Goal: Task Accomplishment & Management: Complete application form

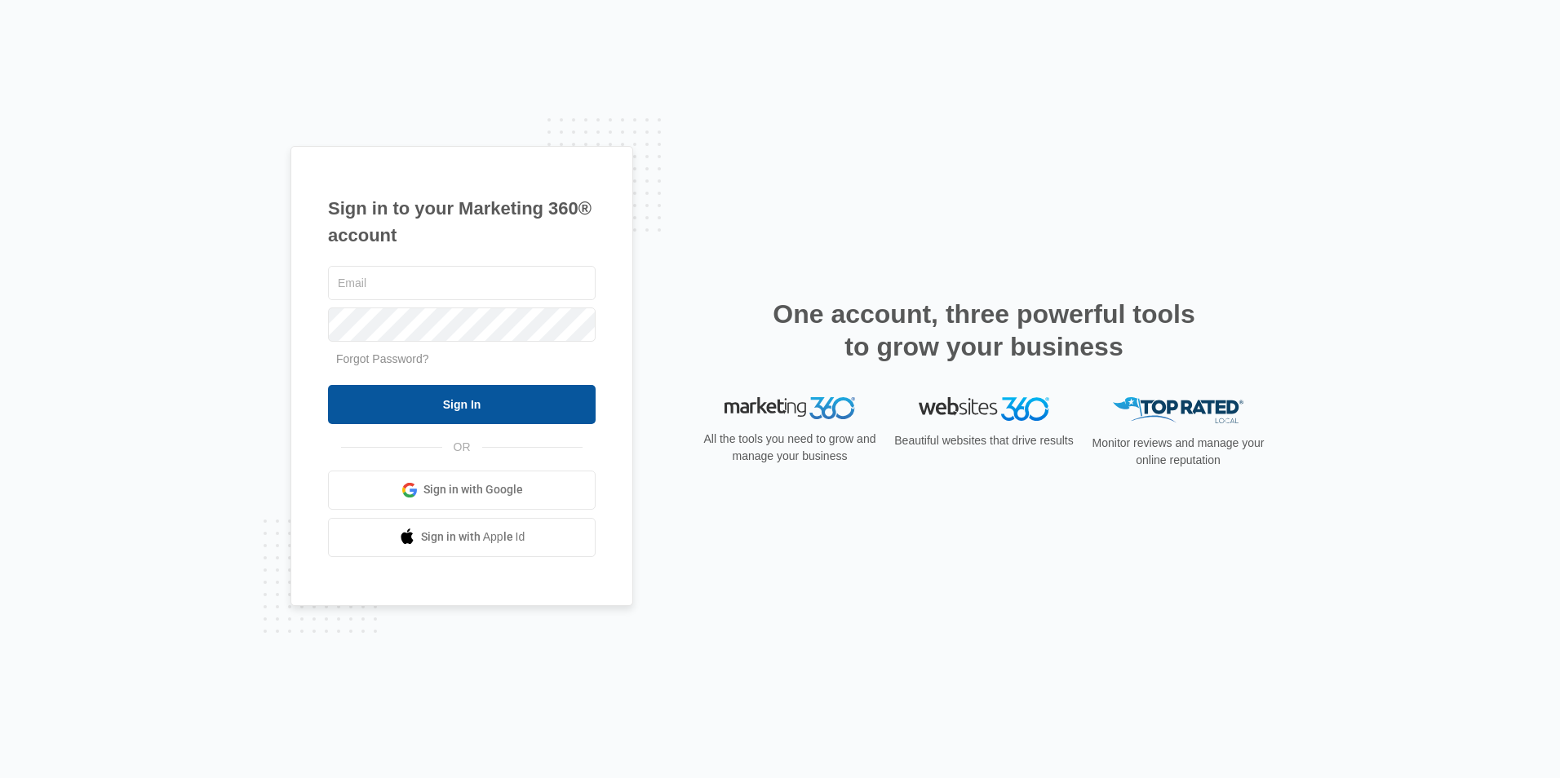
type input "[EMAIL_ADDRESS][DOMAIN_NAME]"
click at [453, 414] on input "Sign In" at bounding box center [462, 404] width 268 height 39
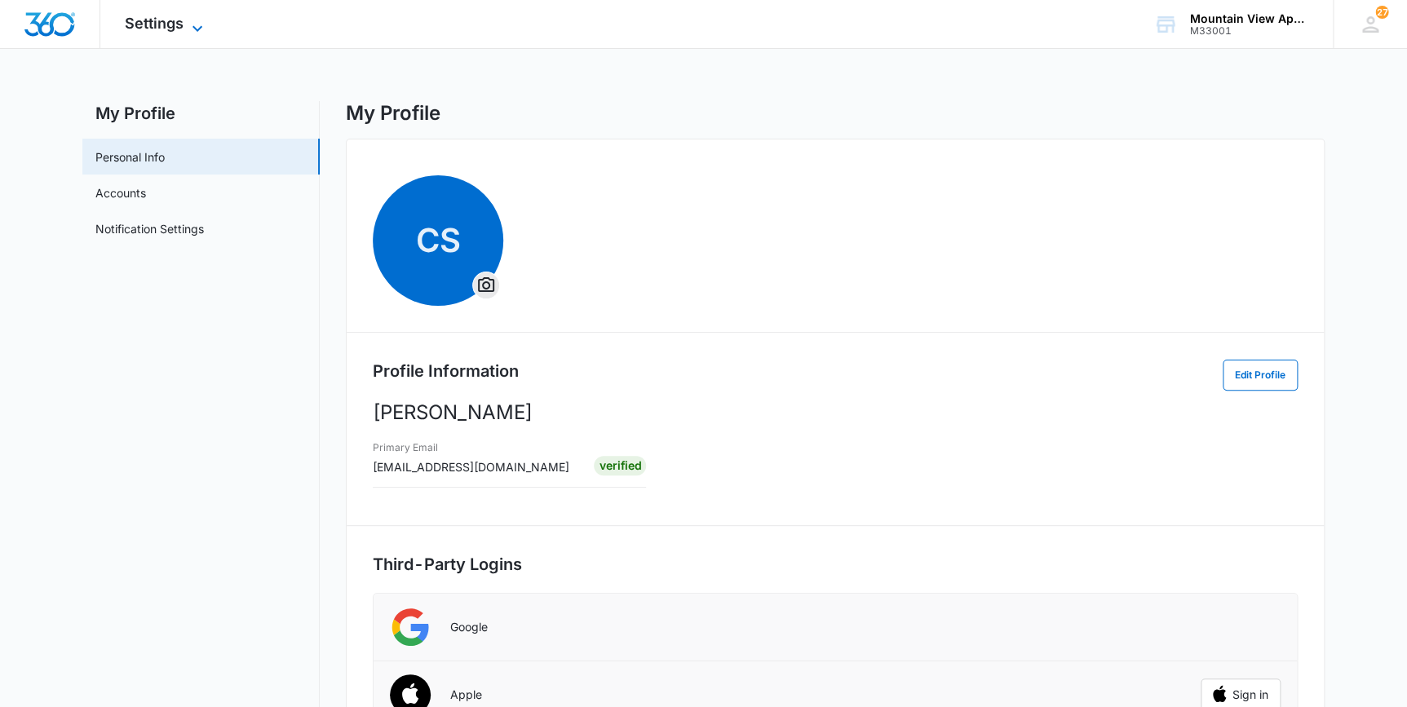
click at [140, 21] on span "Settings" at bounding box center [154, 23] width 59 height 17
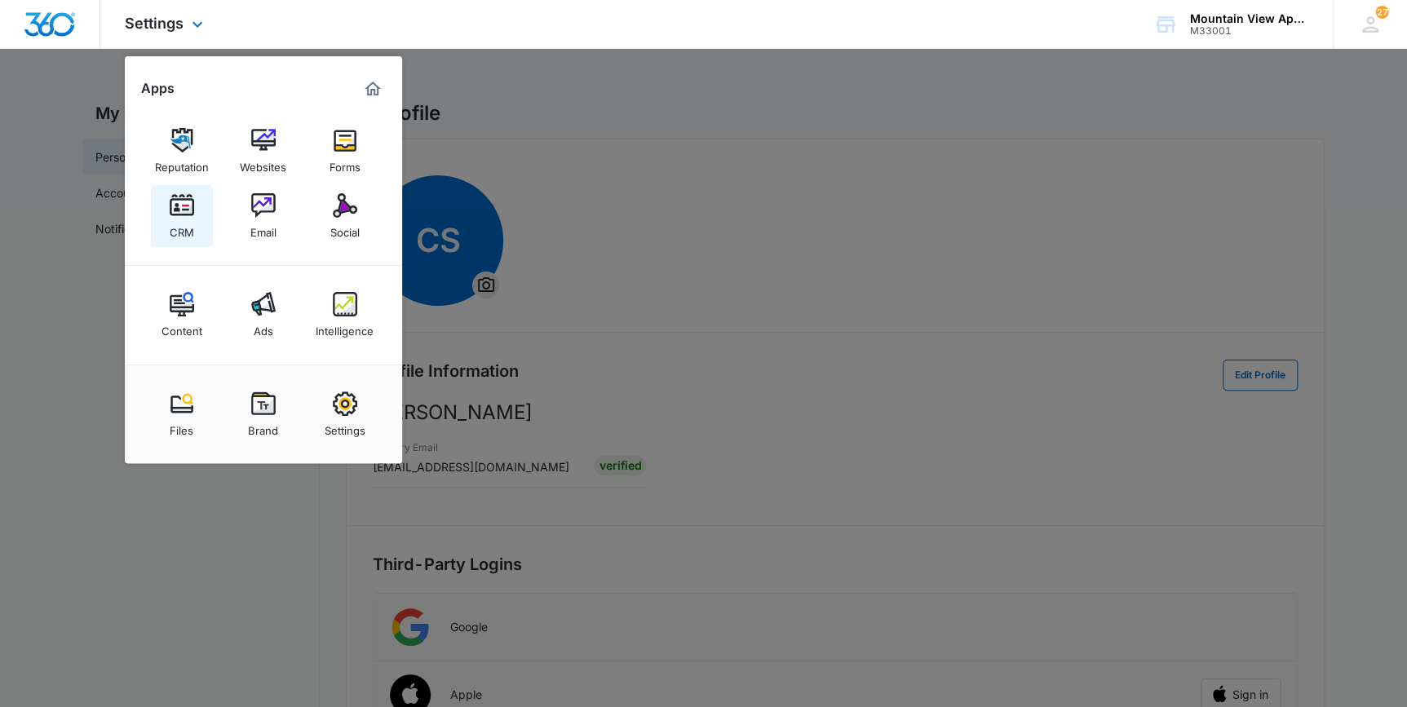
click at [178, 215] on img at bounding box center [182, 205] width 24 height 24
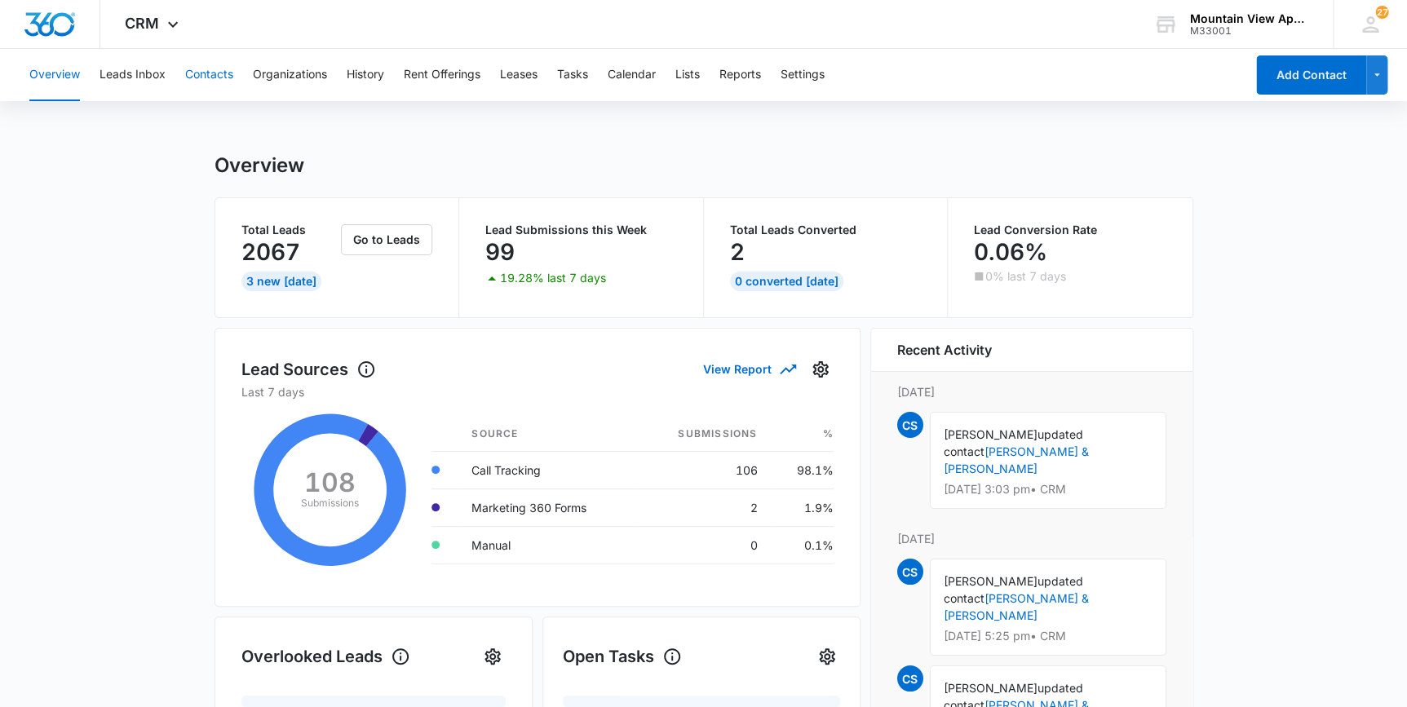
click at [199, 73] on button "Contacts" at bounding box center [209, 75] width 48 height 52
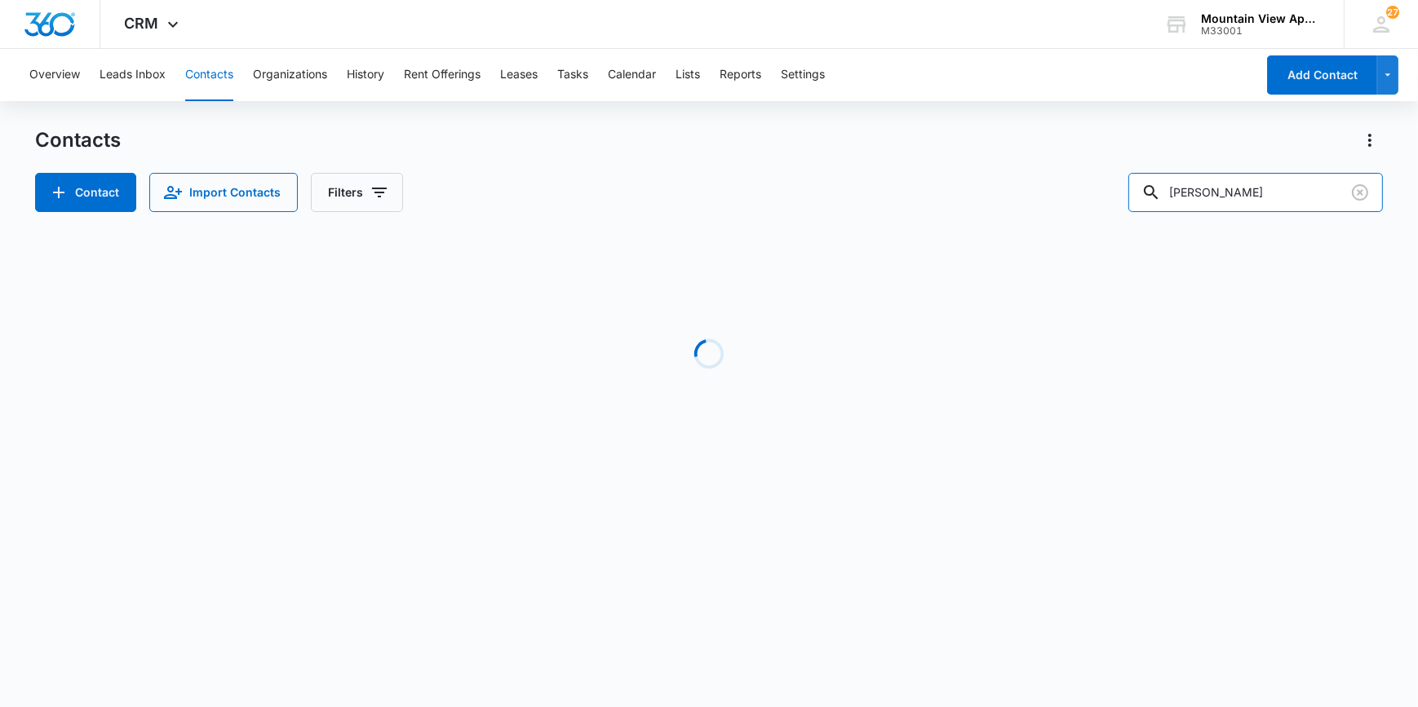
drag, startPoint x: 1230, startPoint y: 201, endPoint x: 1130, endPoint y: 214, distance: 100.4
click at [1130, 214] on div "Contacts Contact Import Contacts Filters Burdick Loading No Results" at bounding box center [708, 311] width 1347 height 369
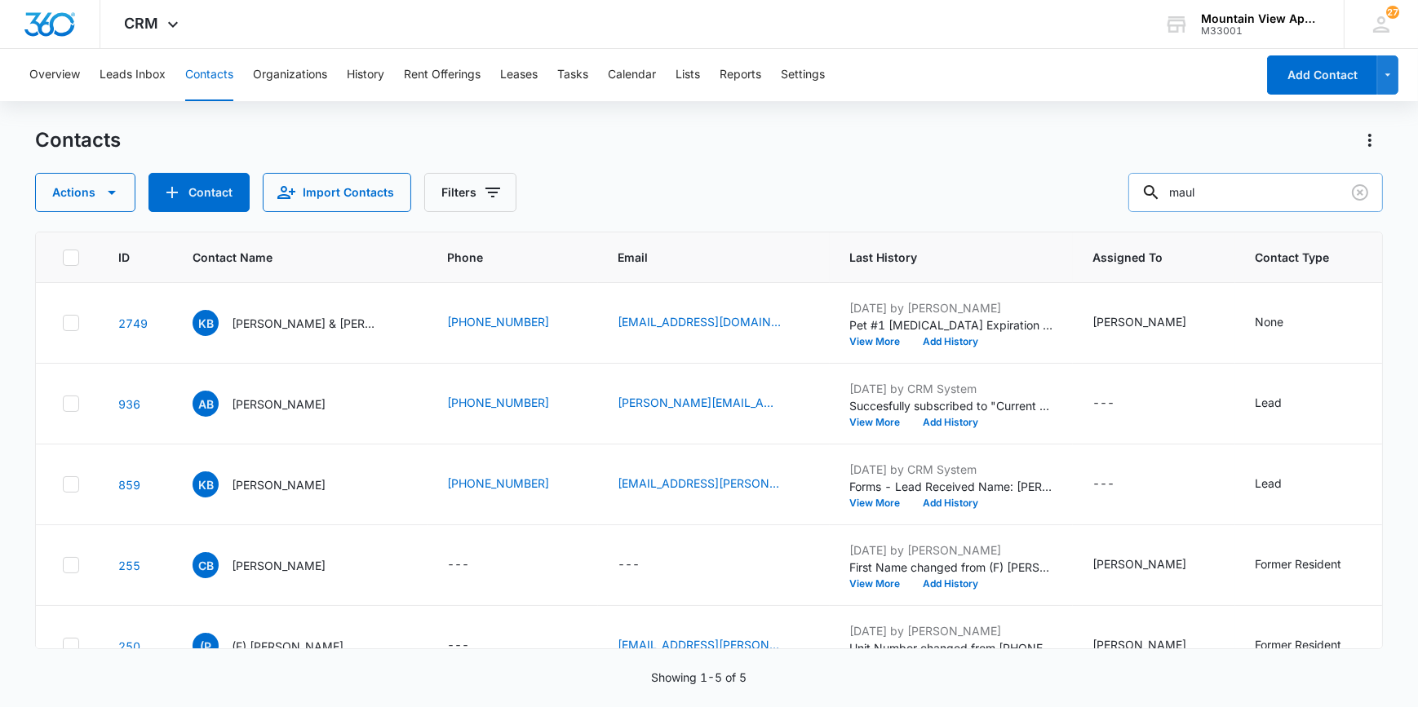
type input "maul"
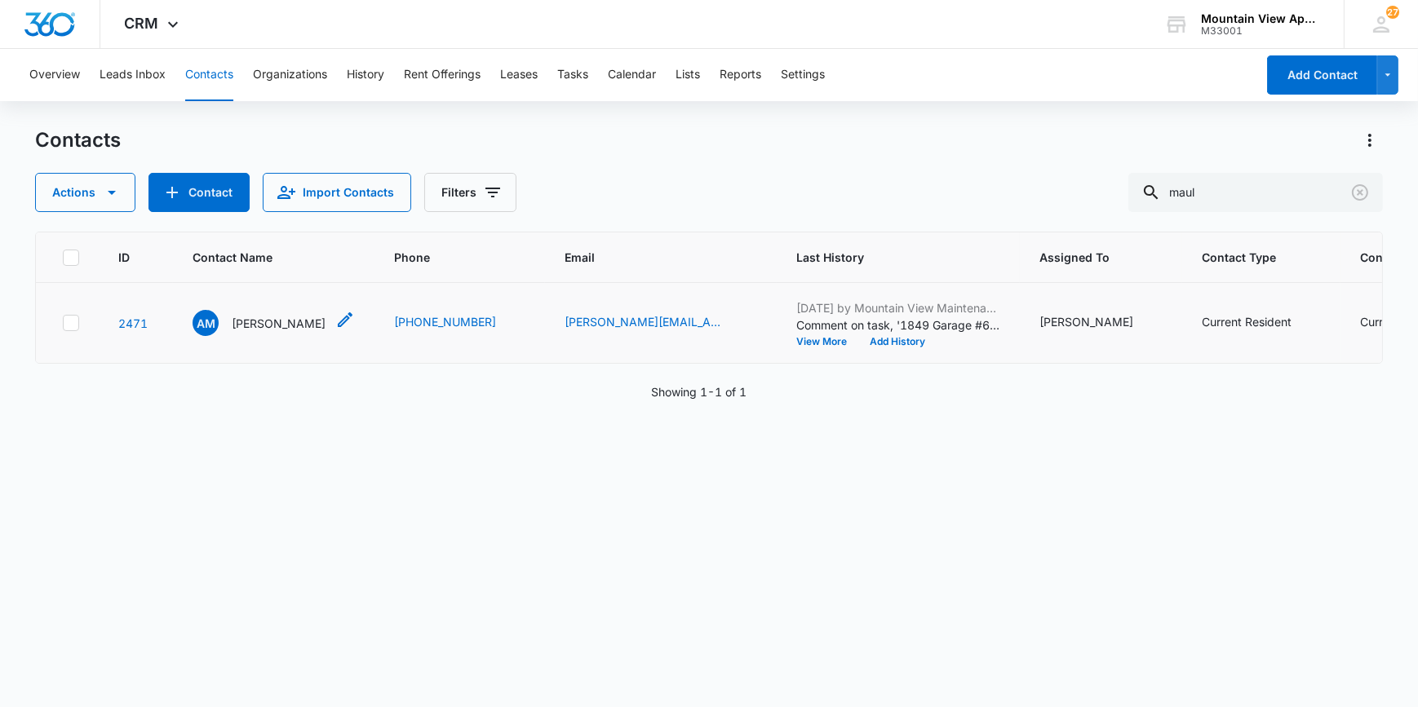
click at [259, 326] on p "Amanda Maul" at bounding box center [279, 323] width 94 height 17
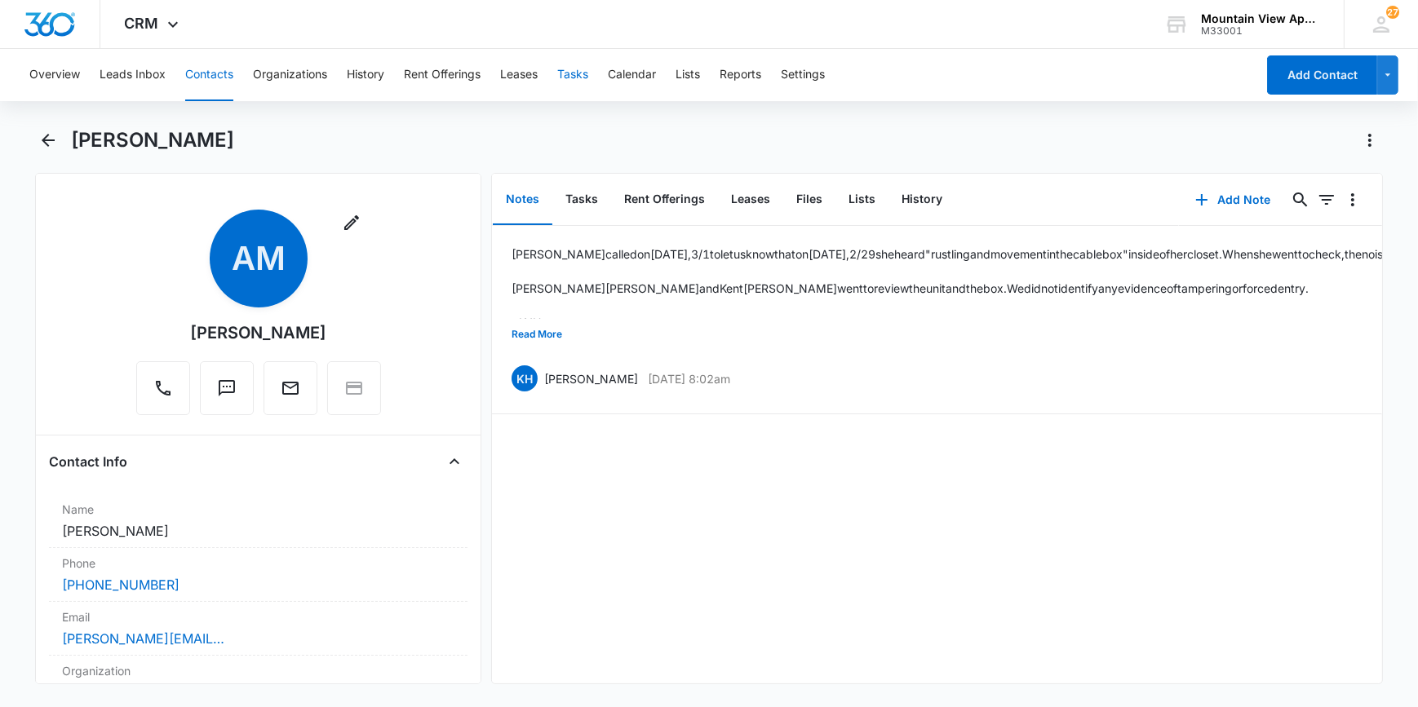
click at [575, 78] on button "Tasks" at bounding box center [572, 75] width 31 height 52
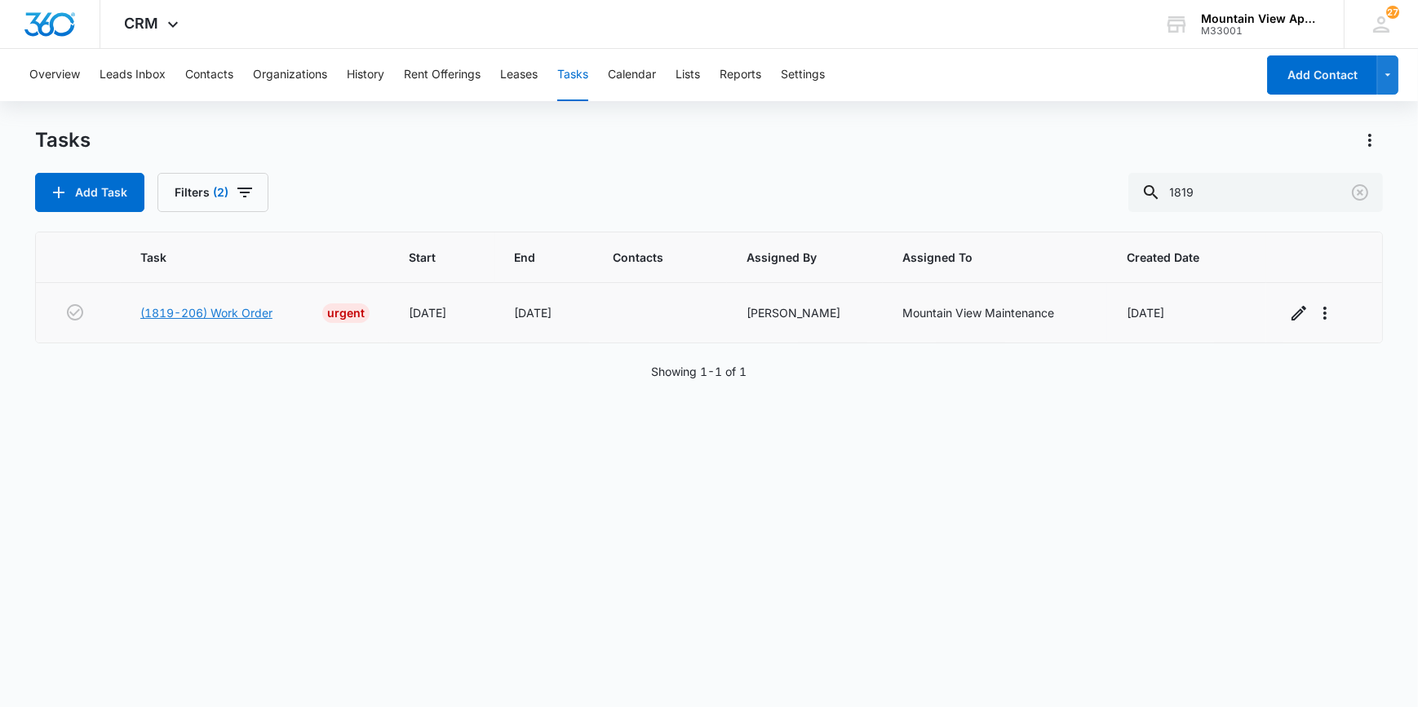
click at [203, 318] on link "(1819-206) Work Order" at bounding box center [206, 312] width 132 height 17
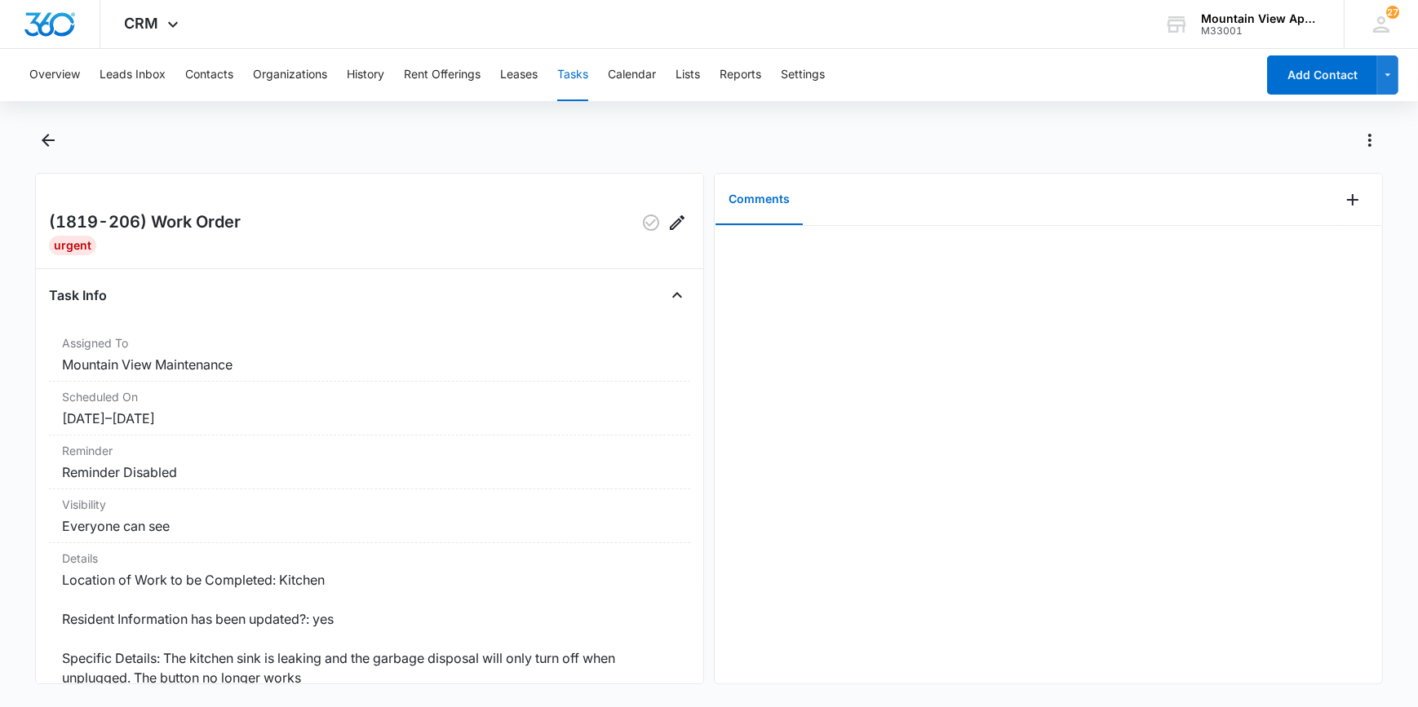
click at [578, 67] on button "Tasks" at bounding box center [572, 75] width 31 height 52
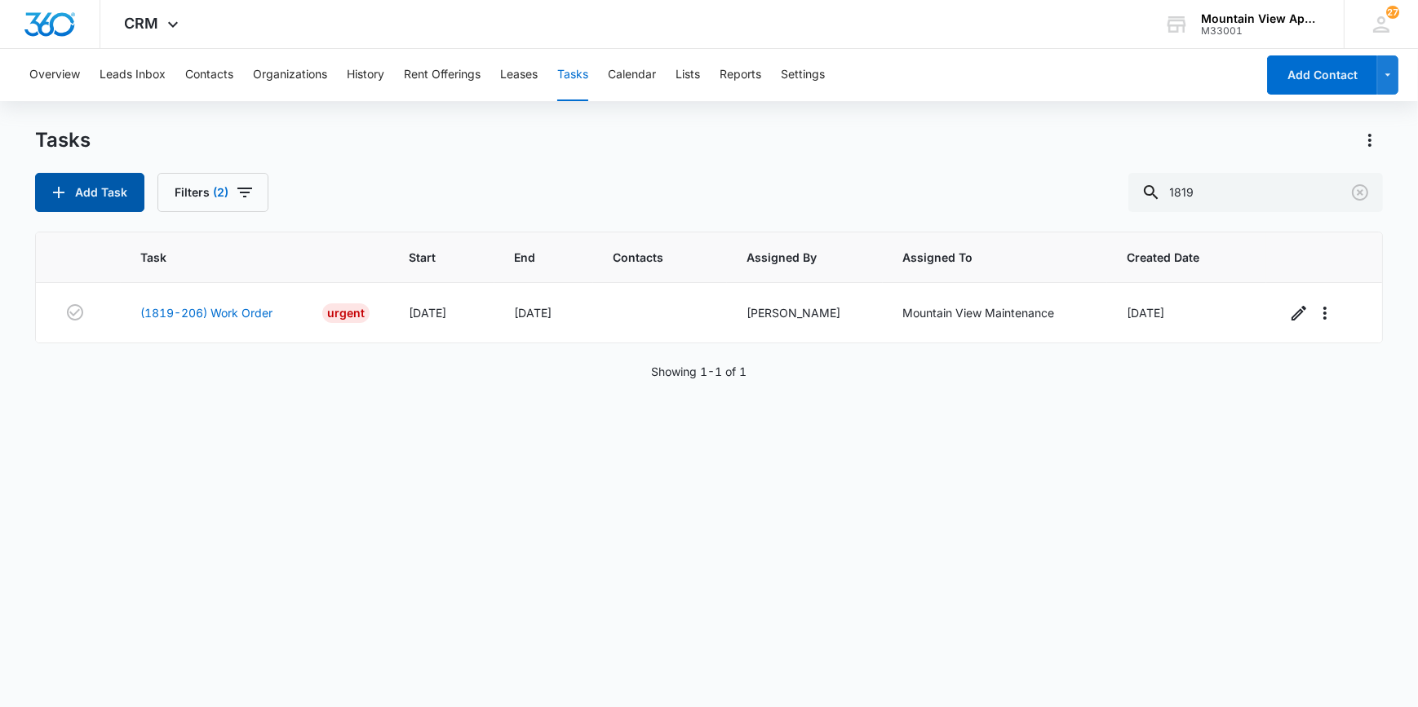
click at [92, 191] on button "Add Task" at bounding box center [89, 192] width 109 height 39
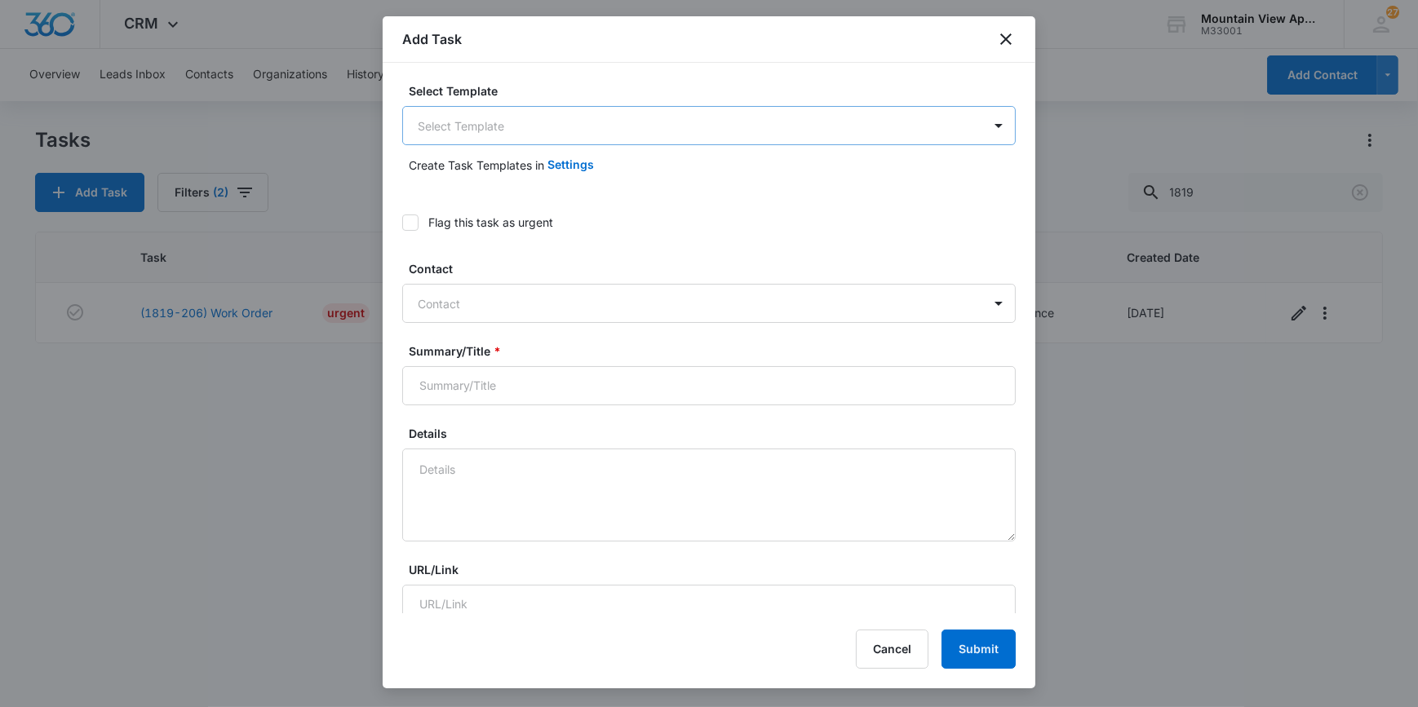
click at [437, 117] on body "CRM Apps Reputation Websites Forms CRM Email Social Content Ads Intelligence Fi…" at bounding box center [709, 353] width 1418 height 707
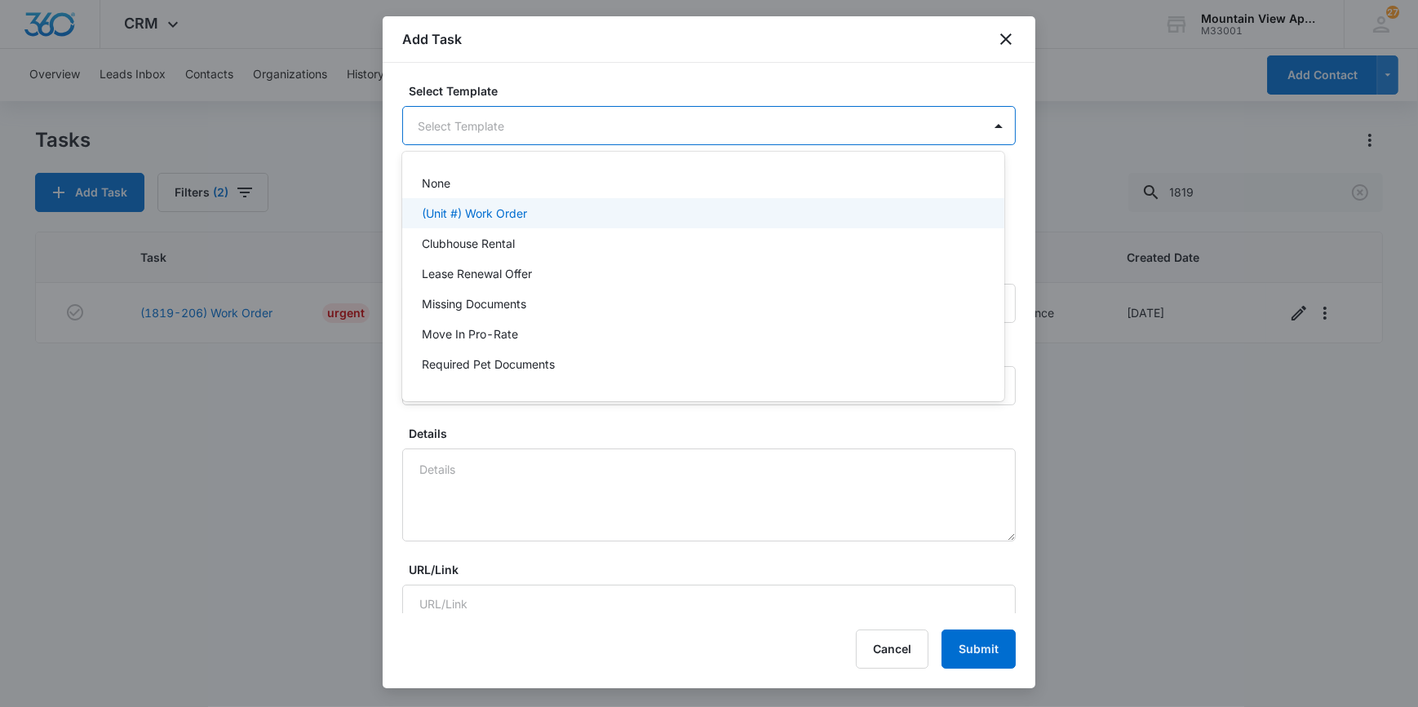
click at [464, 211] on p "(Unit #) Work Order" at bounding box center [474, 213] width 105 height 17
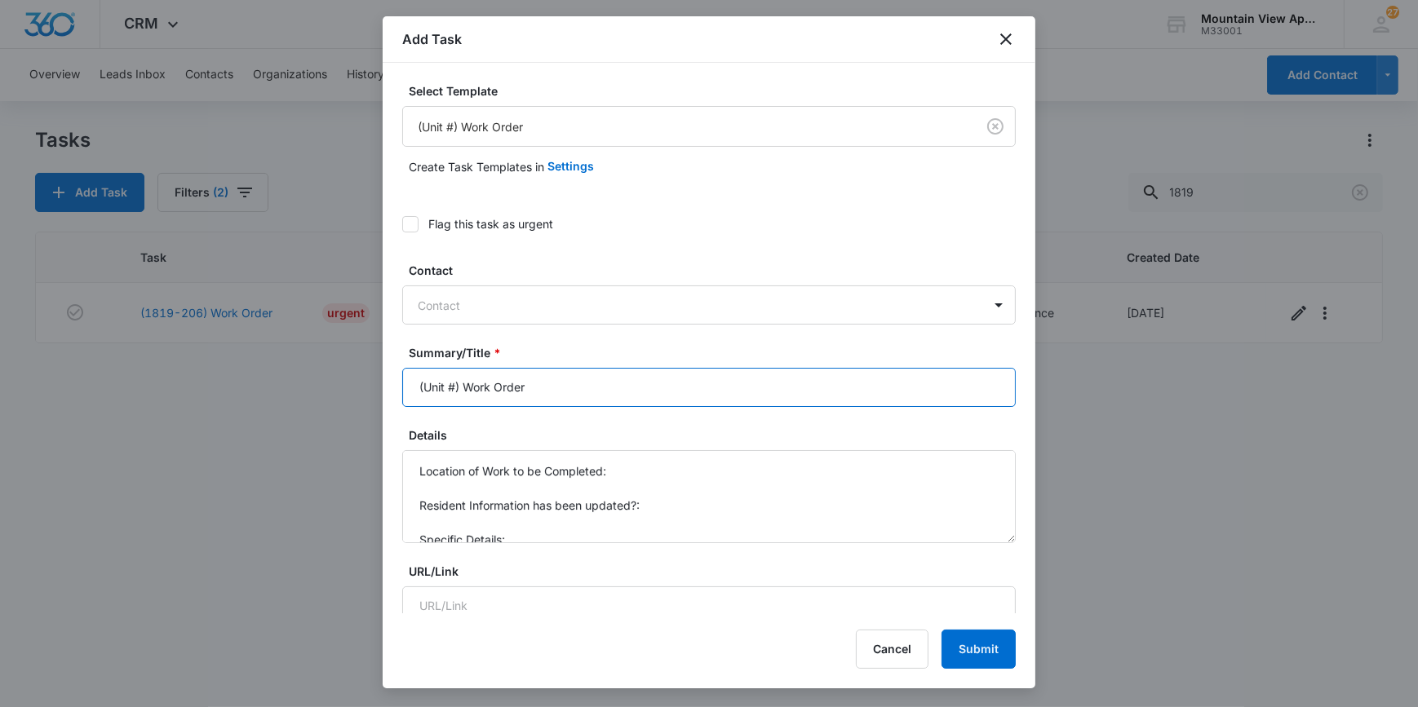
click at [456, 389] on input "(Unit #) Work Order" at bounding box center [709, 387] width 614 height 39
type input "(1849-206) Work Order"
click at [414, 226] on icon at bounding box center [410, 224] width 15 height 15
click at [402, 224] on input "Flag this task as urgent" at bounding box center [402, 224] width 0 height 0
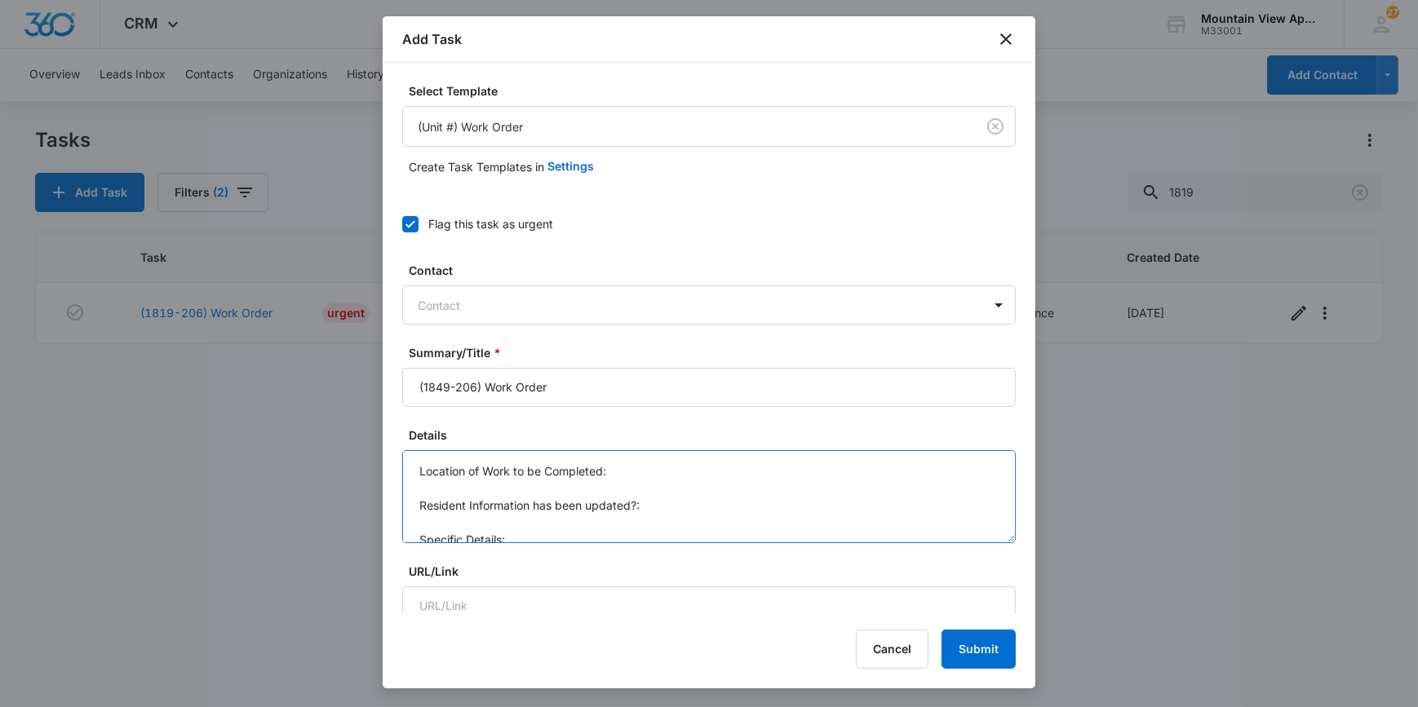
click at [636, 476] on textarea "Location of Work to be Completed: Resident Information has been updated?: Speci…" at bounding box center [709, 496] width 614 height 93
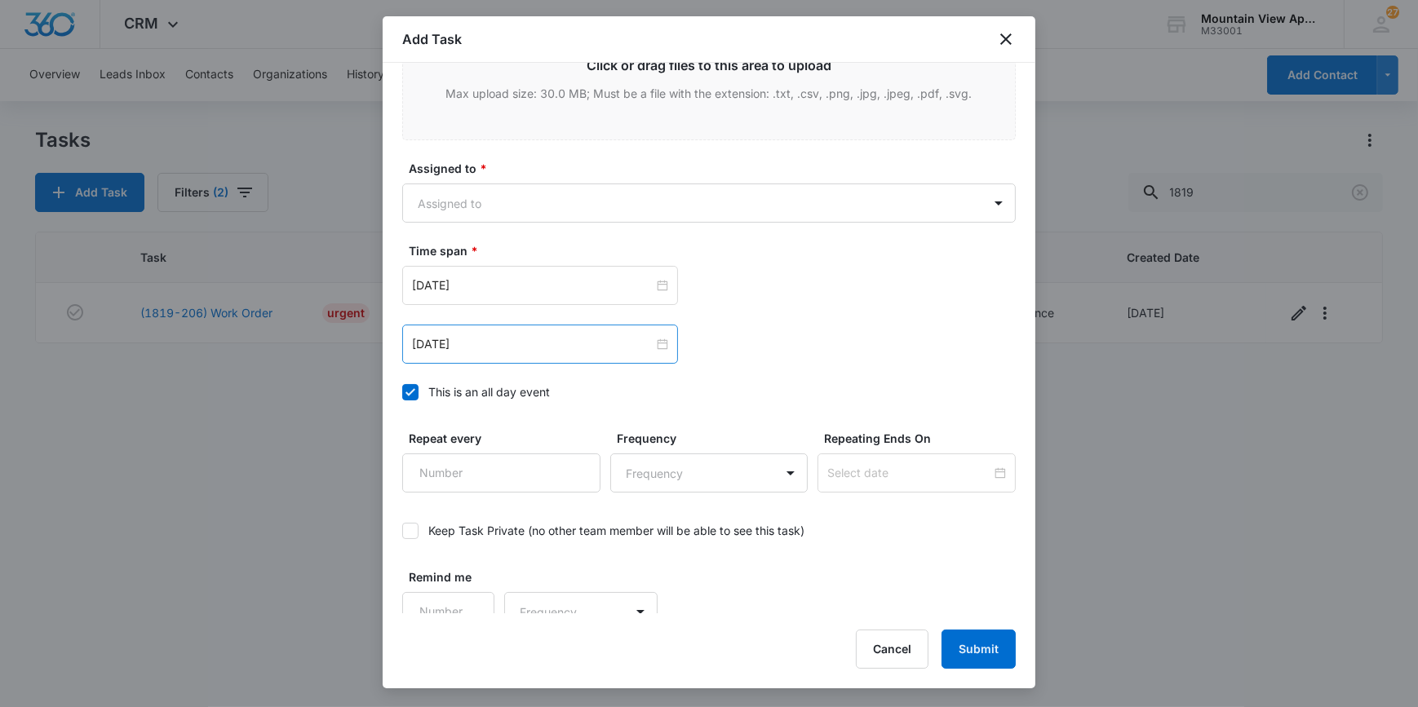
scroll to position [955, 0]
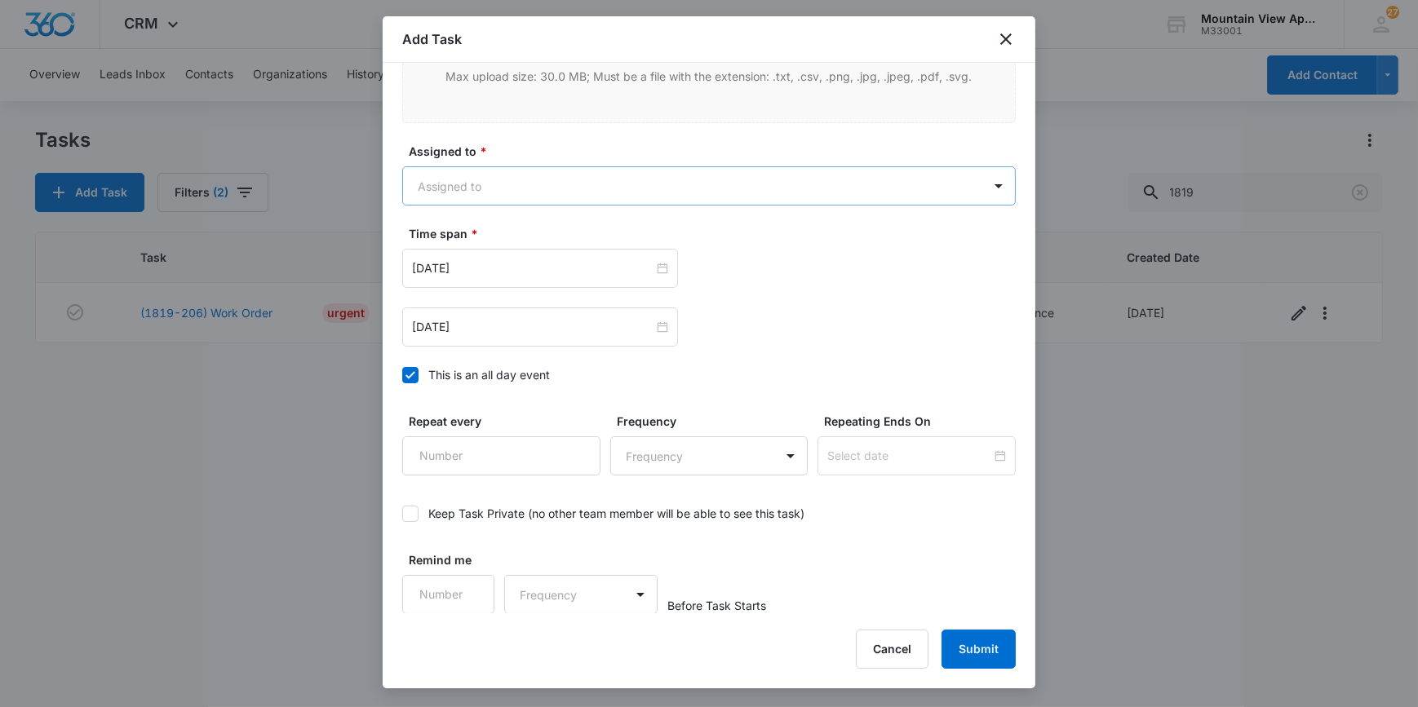
type textarea "Location of Work to be Completed: Heater is not working Resident Information ha…"
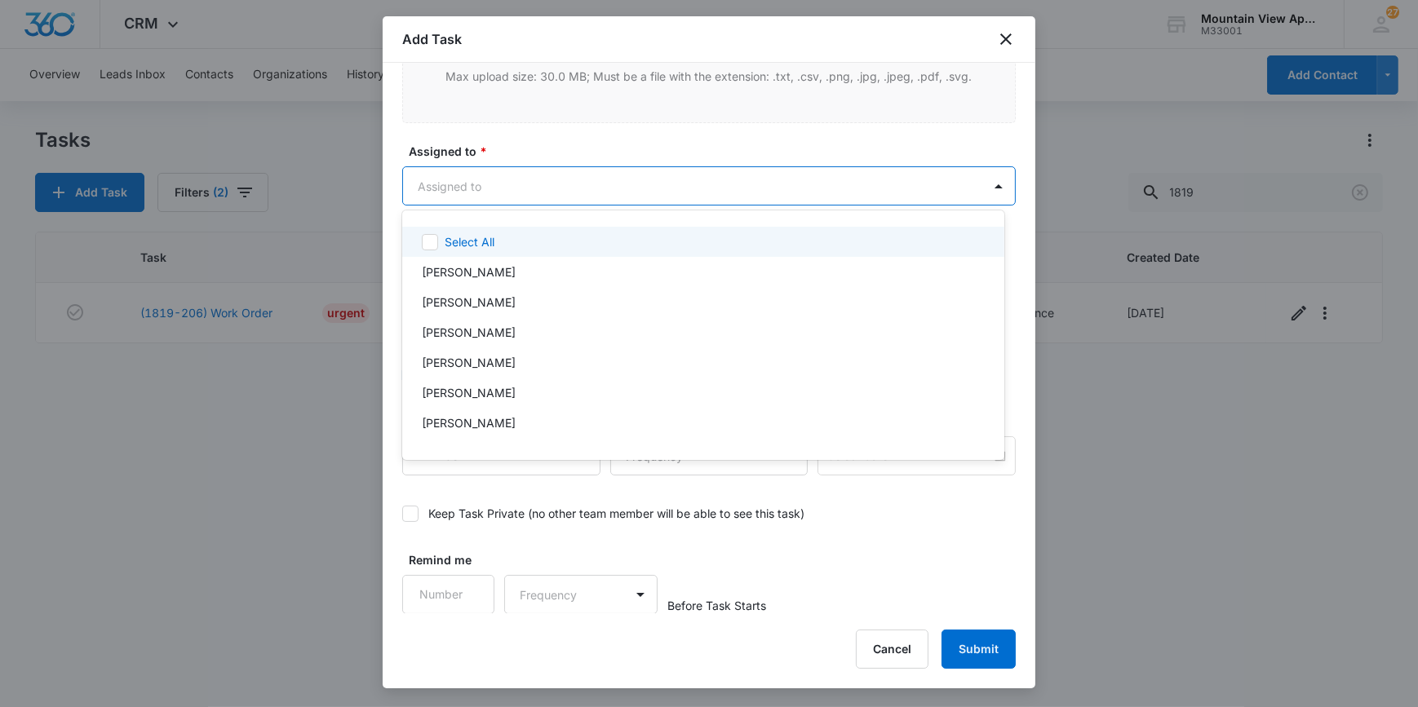
click at [455, 189] on body "CRM Apps Reputation Websites Forms CRM Email Social Content Ads Intelligence Fi…" at bounding box center [709, 353] width 1418 height 707
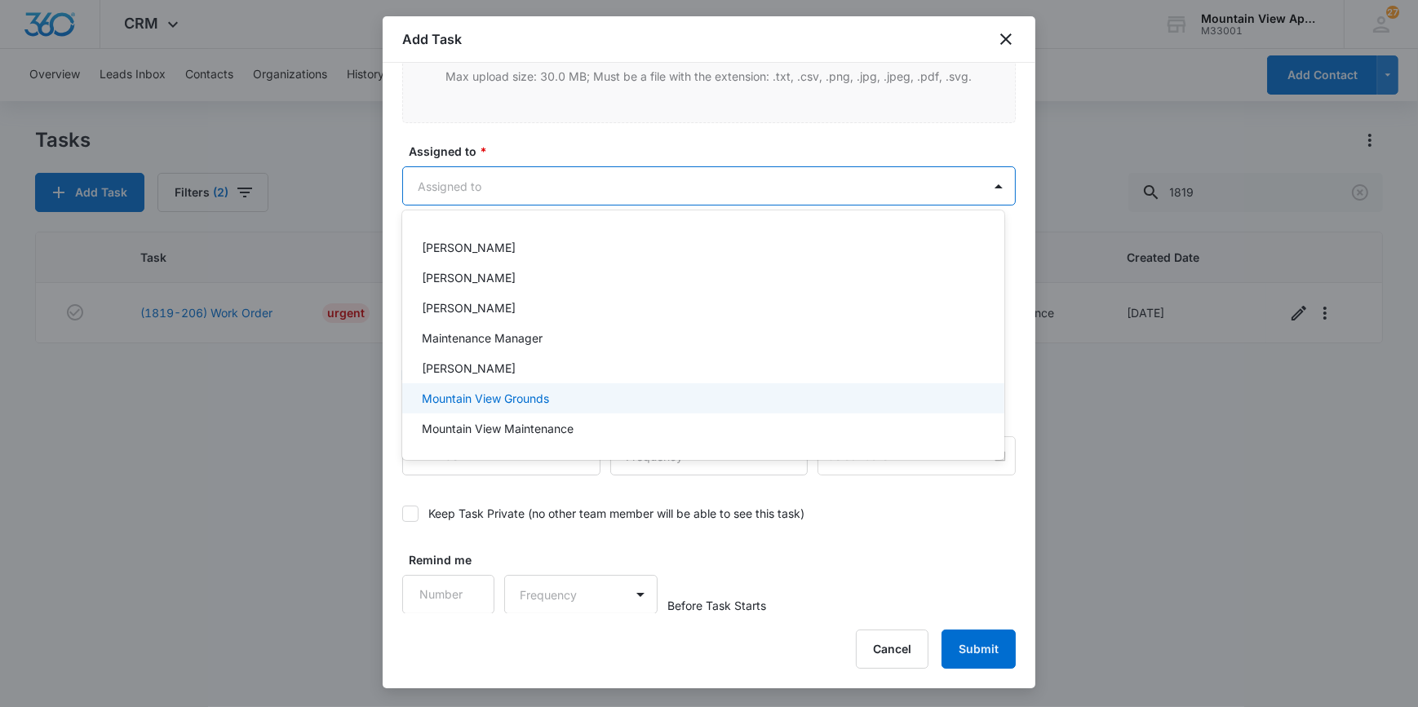
scroll to position [357, 0]
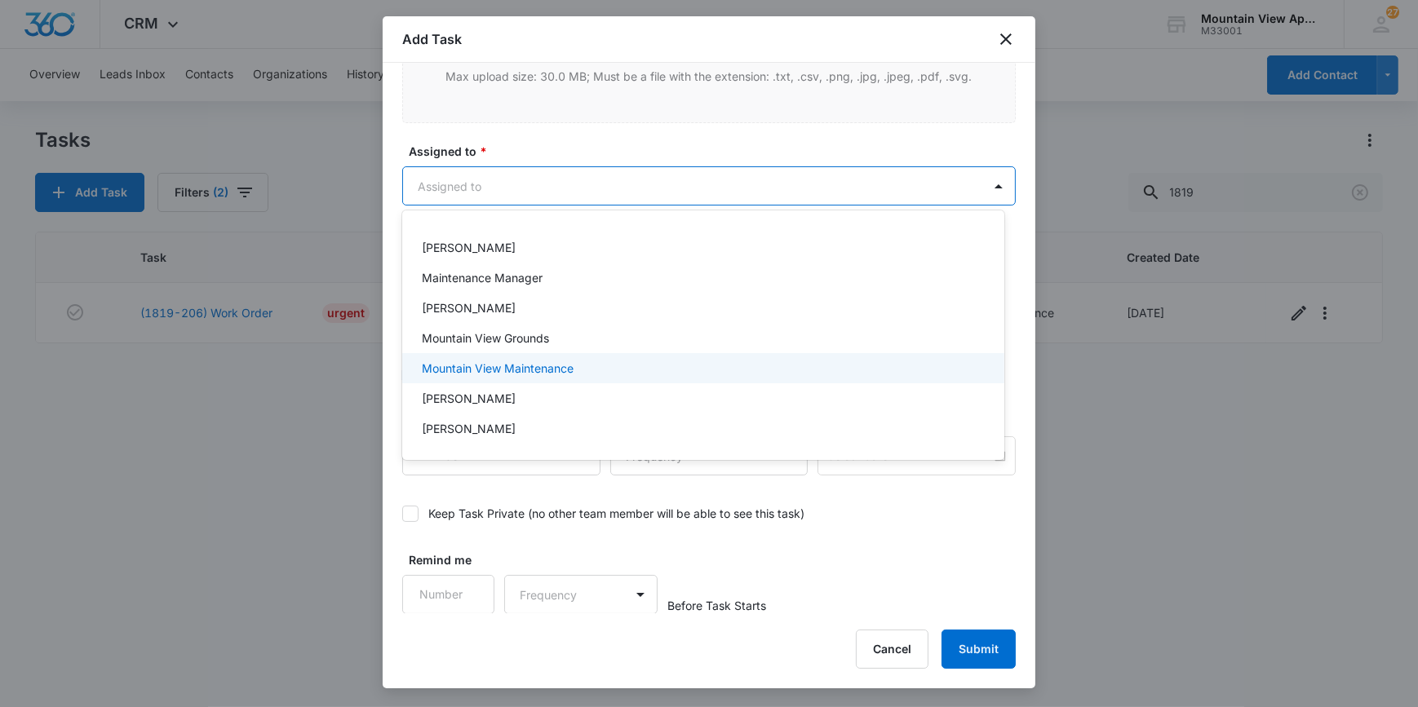
click at [432, 370] on p "Mountain View Maintenance" at bounding box center [498, 368] width 152 height 17
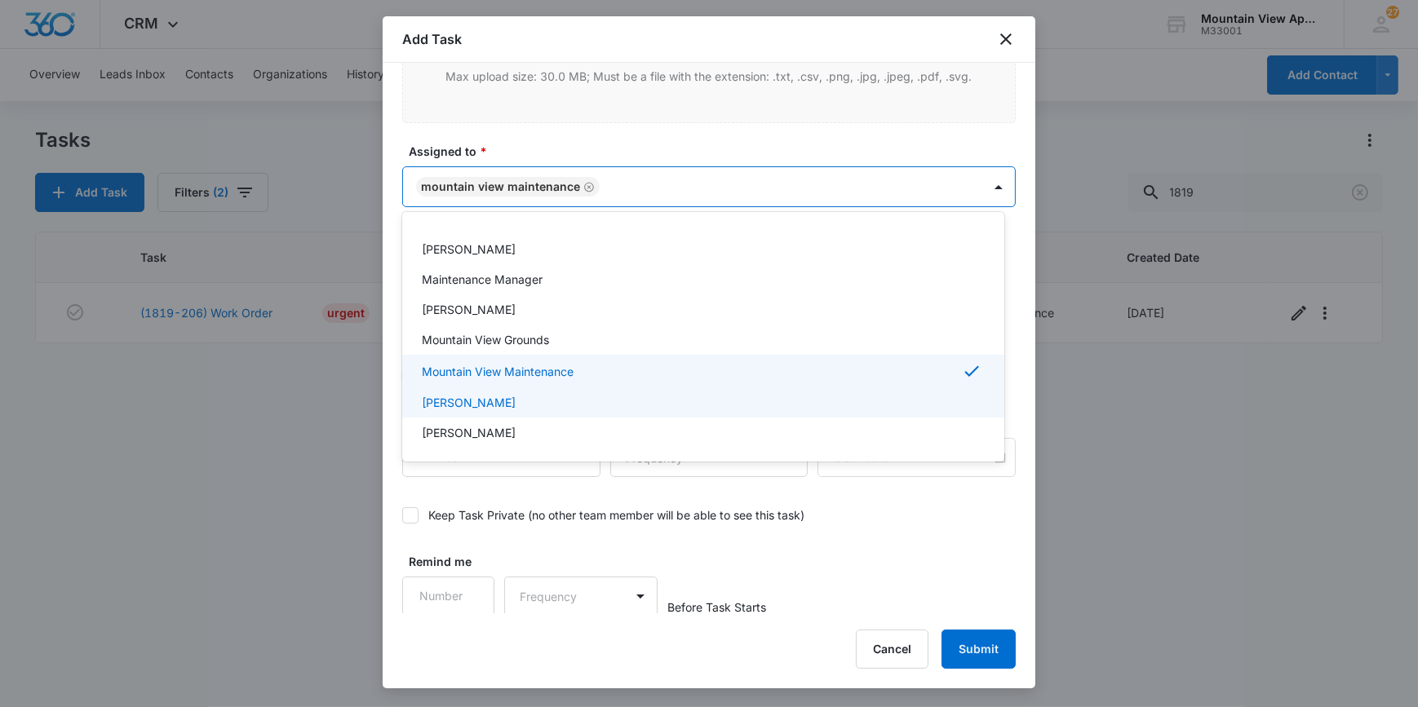
click at [390, 432] on div at bounding box center [709, 353] width 1418 height 707
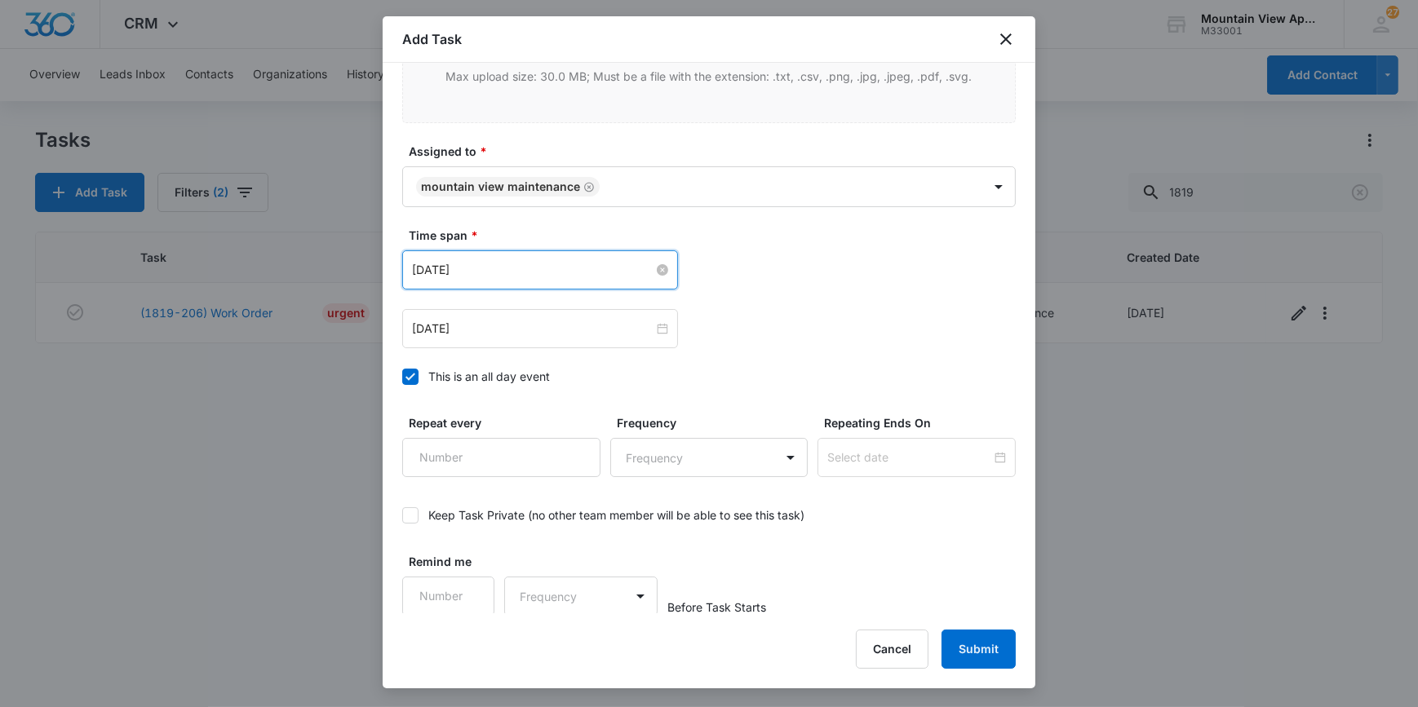
click at [448, 268] on input "[DATE]" at bounding box center [533, 270] width 242 height 18
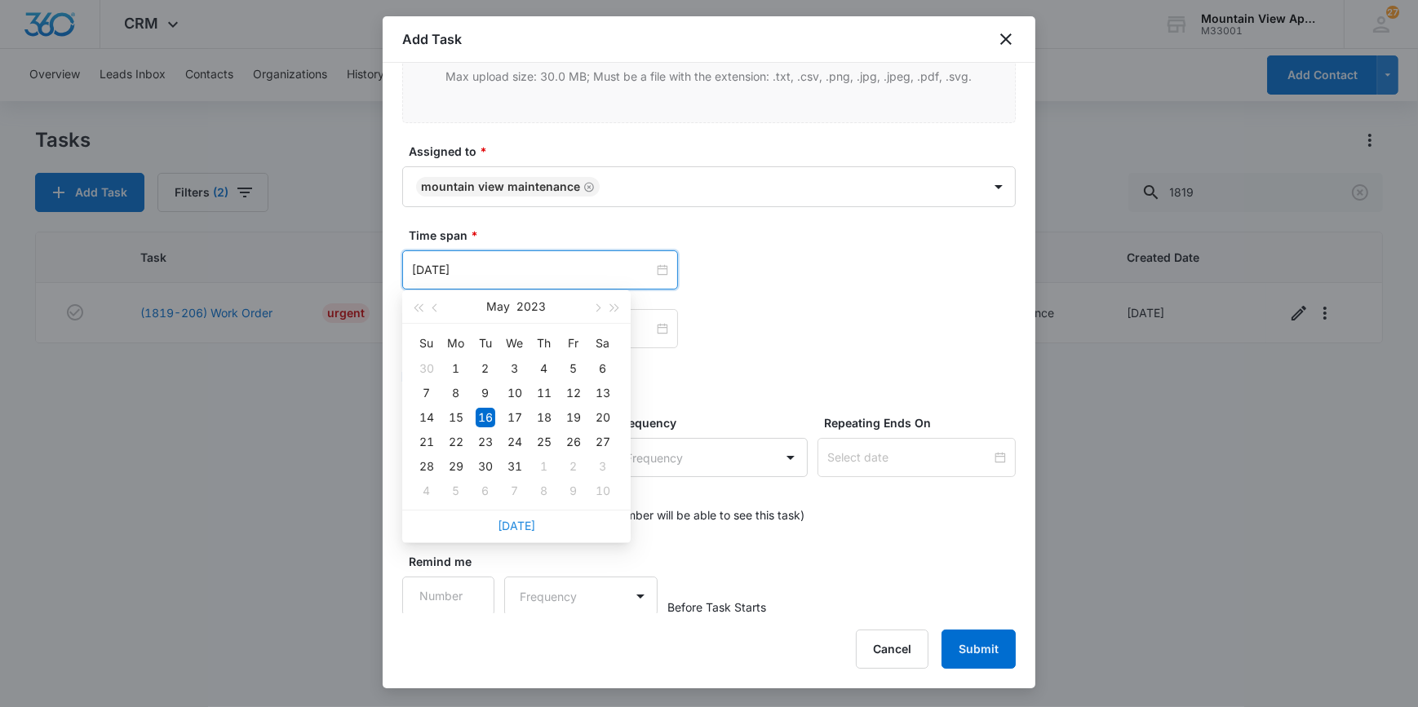
click at [513, 525] on link "[DATE]" at bounding box center [517, 526] width 38 height 14
type input "[DATE]"
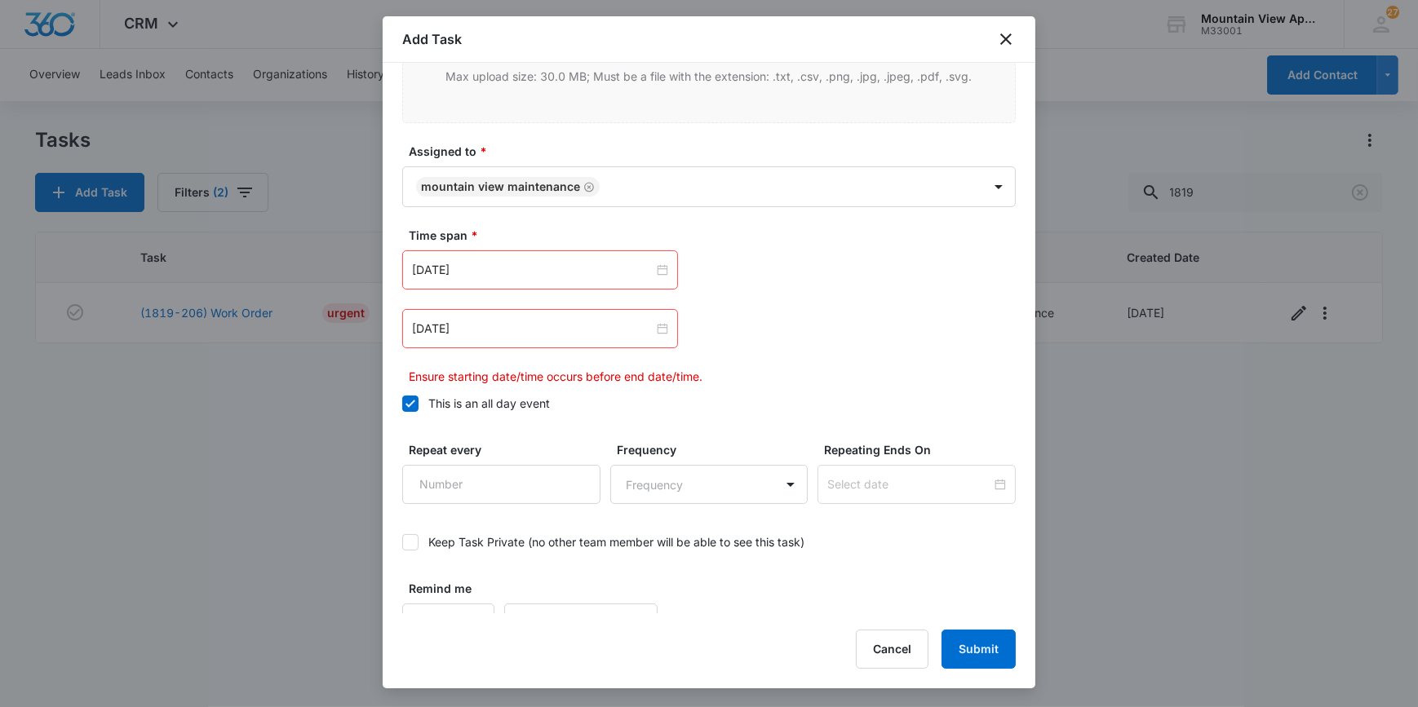
click at [511, 336] on div "[DATE]" at bounding box center [540, 328] width 276 height 39
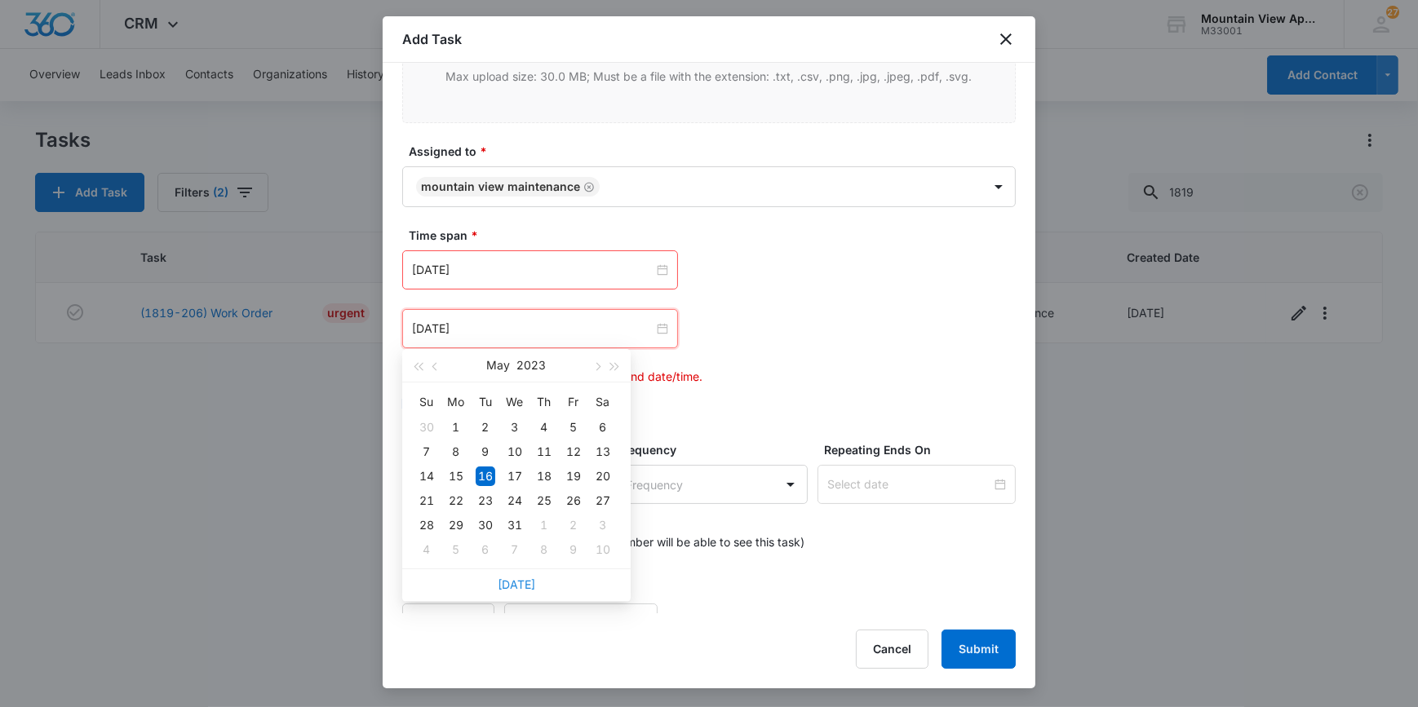
click at [522, 587] on link "[DATE]" at bounding box center [517, 585] width 38 height 14
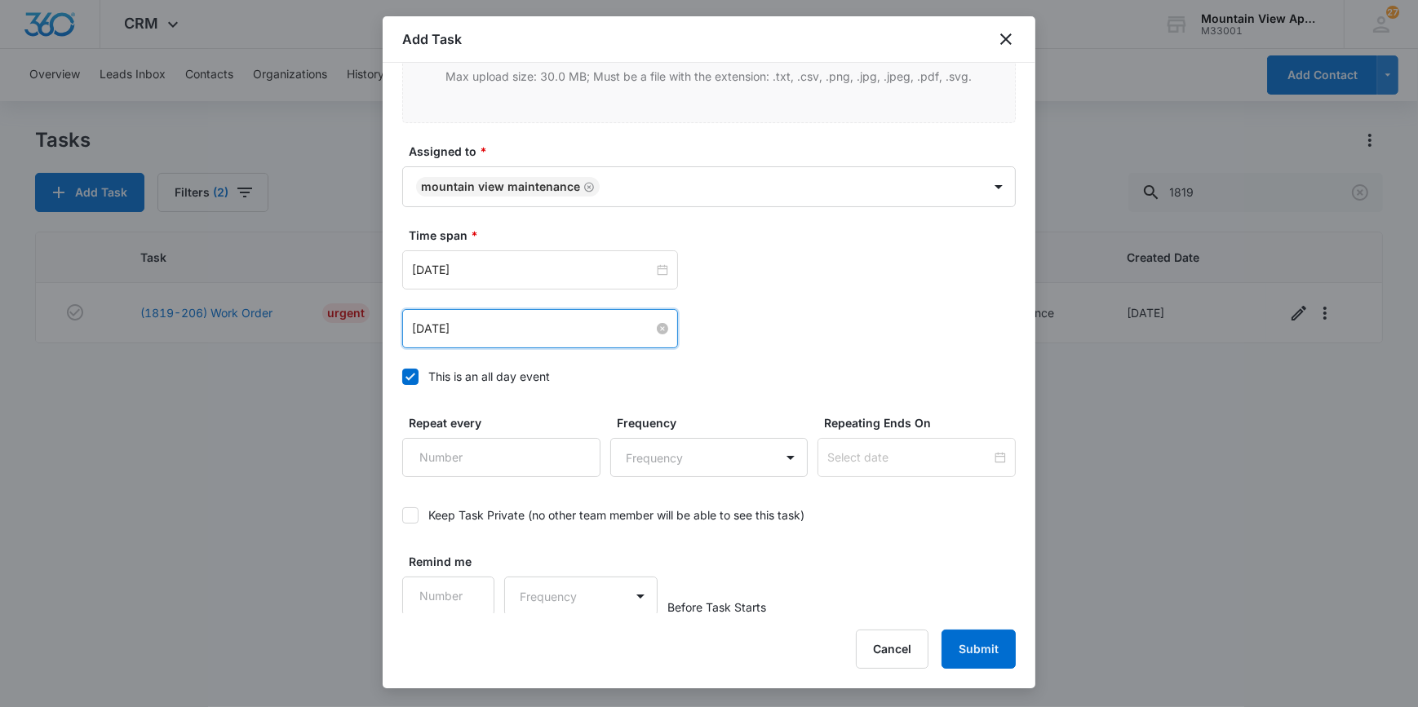
drag, startPoint x: 467, startPoint y: 320, endPoint x: 477, endPoint y: 326, distance: 12.5
click at [472, 326] on input "[DATE]" at bounding box center [533, 329] width 242 height 18
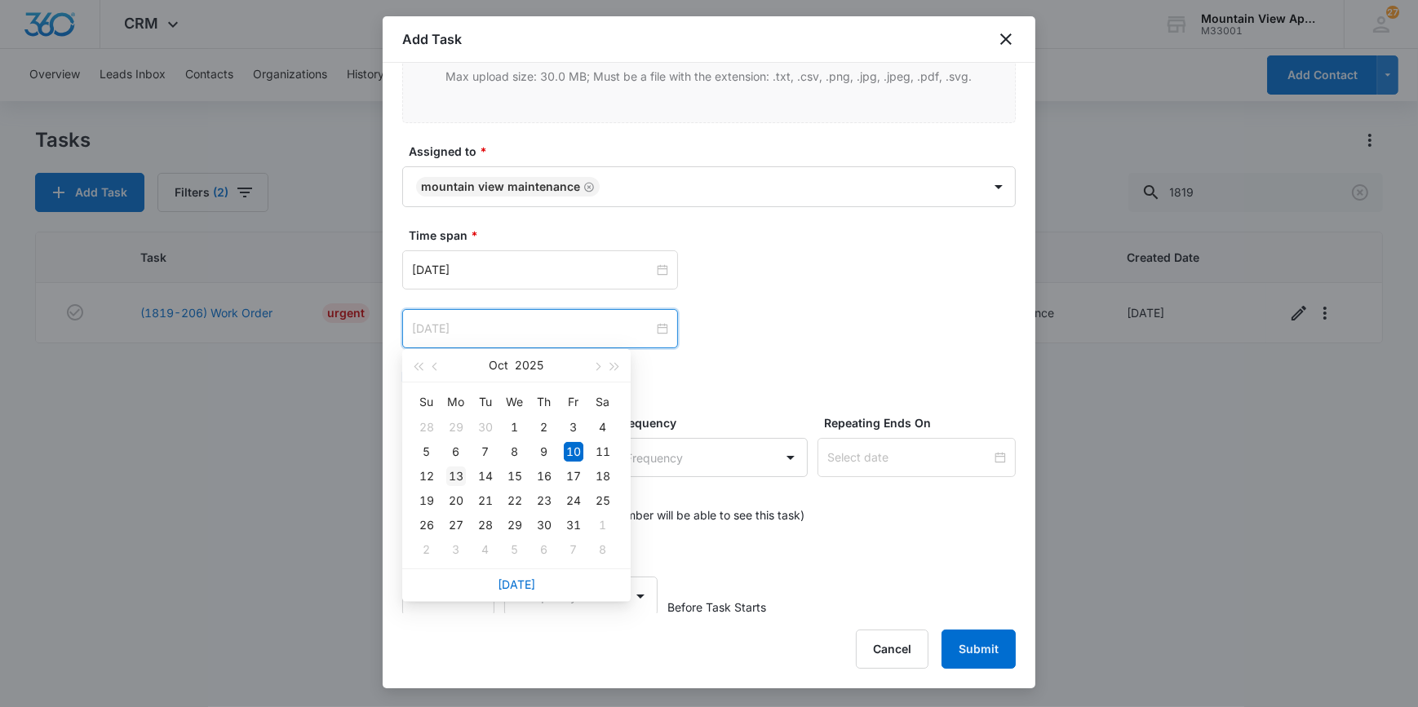
type input "[DATE]"
click at [457, 476] on div "13" at bounding box center [456, 477] width 20 height 20
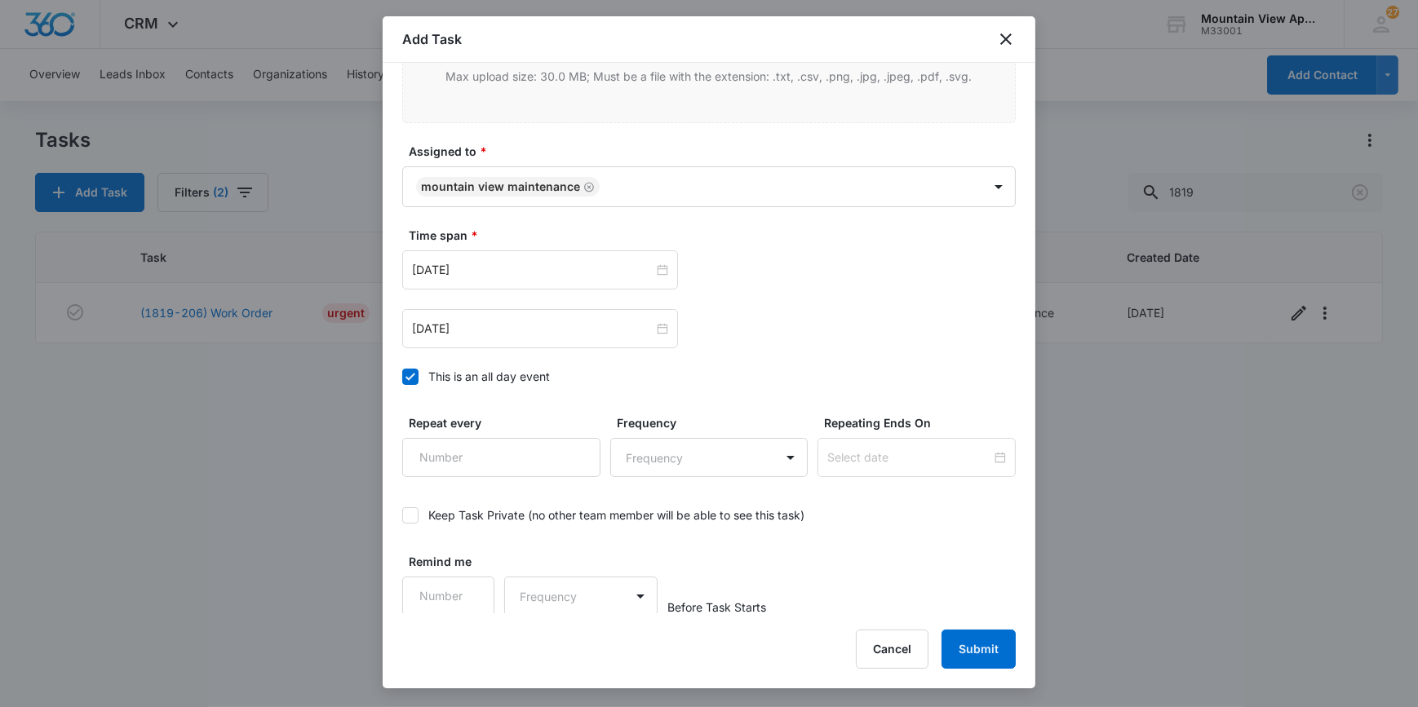
click at [988, 645] on button "Submit" at bounding box center [979, 649] width 74 height 39
